Goal: Task Accomplishment & Management: Manage account settings

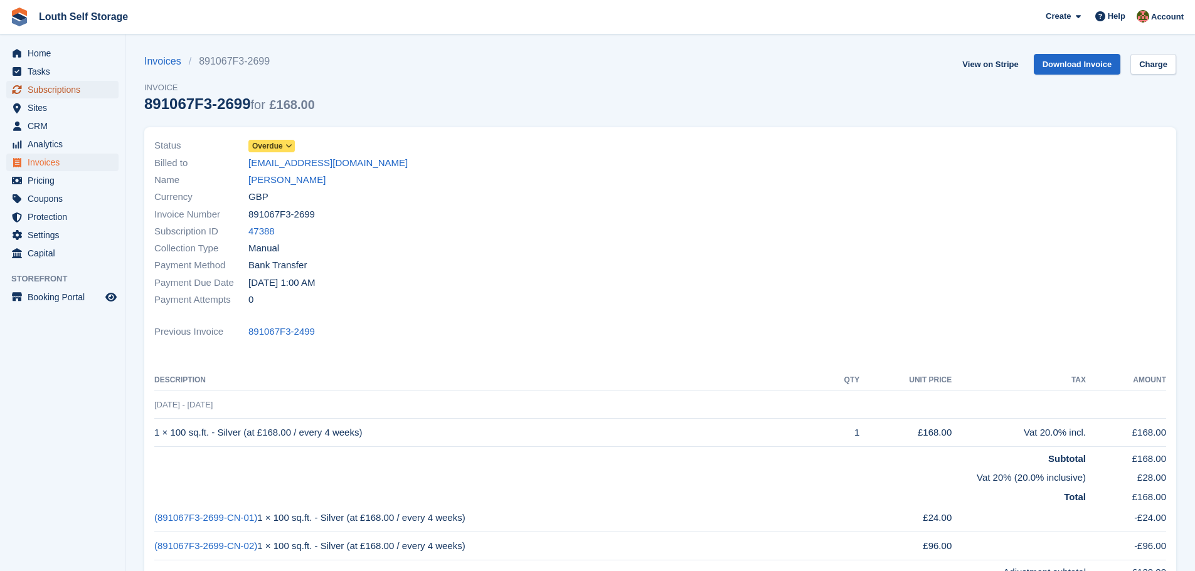
click at [53, 91] on span "Subscriptions" at bounding box center [65, 90] width 75 height 18
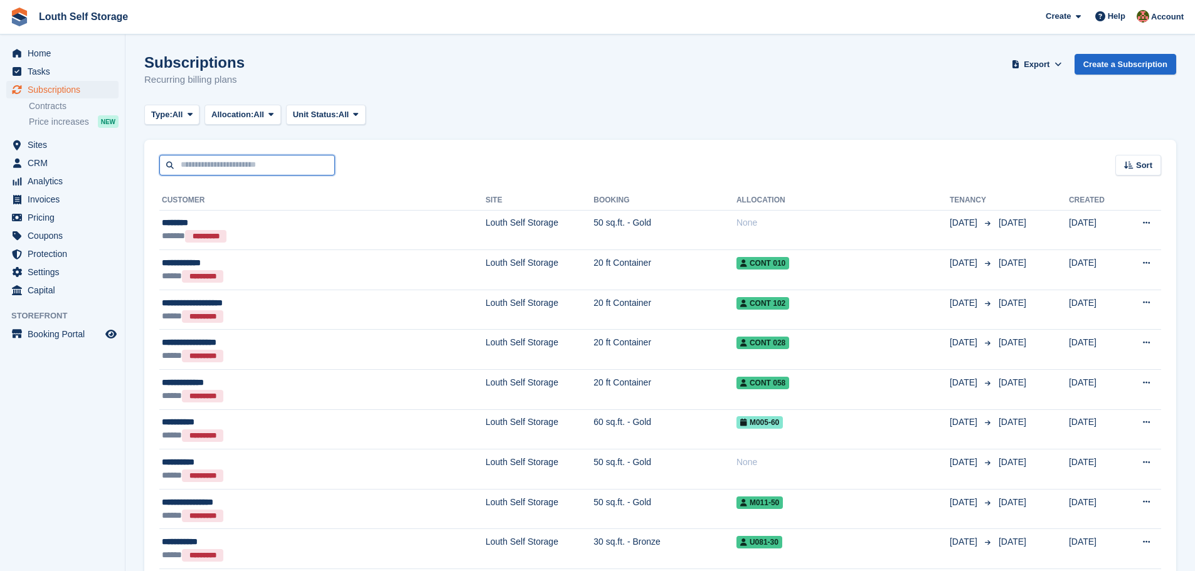
click at [263, 170] on input "text" at bounding box center [247, 165] width 176 height 21
type input "****"
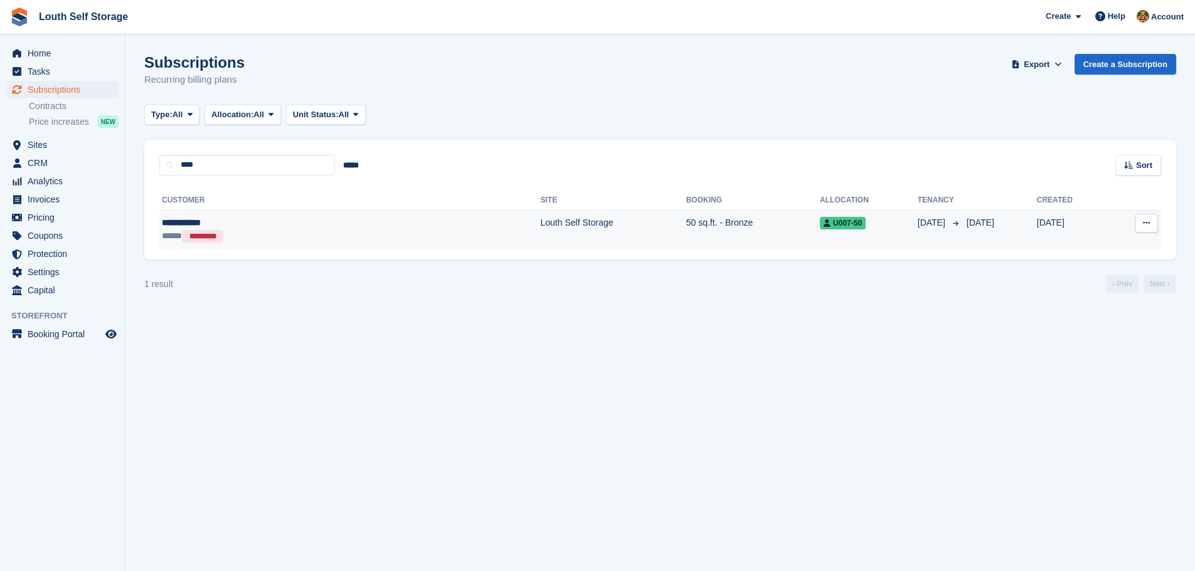
click at [541, 236] on td "Louth Self Storage" at bounding box center [613, 230] width 145 height 40
